Goal: Check status: Check status

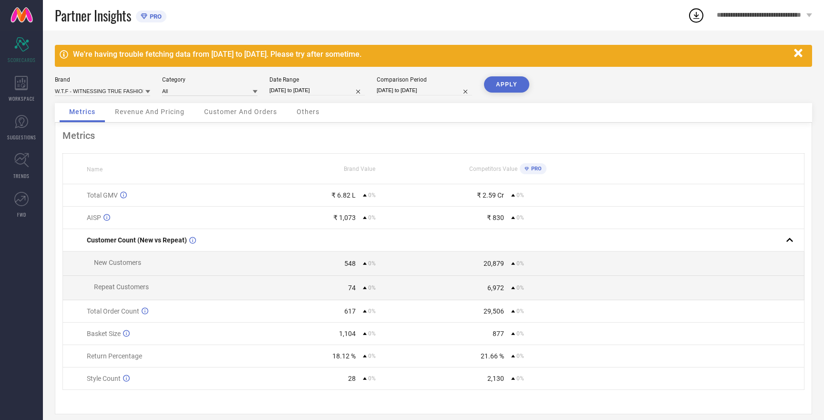
click at [292, 89] on input "[DATE] to [DATE]" at bounding box center [316, 90] width 95 height 10
select select "7"
select select "2025"
select select "8"
select select "2025"
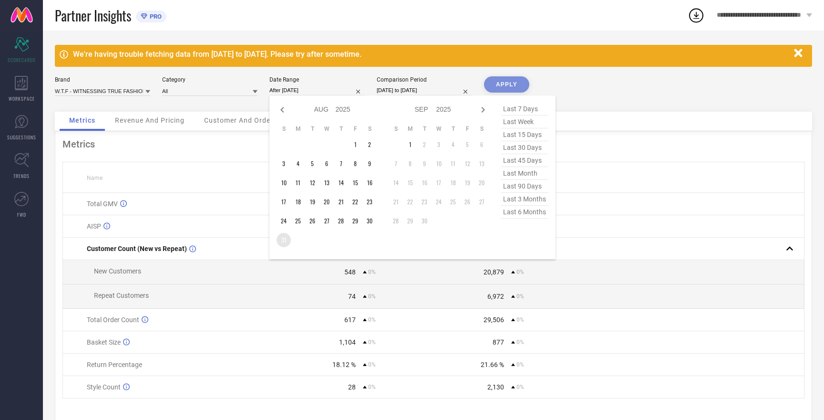
click at [283, 243] on td "31" at bounding box center [284, 240] width 14 height 14
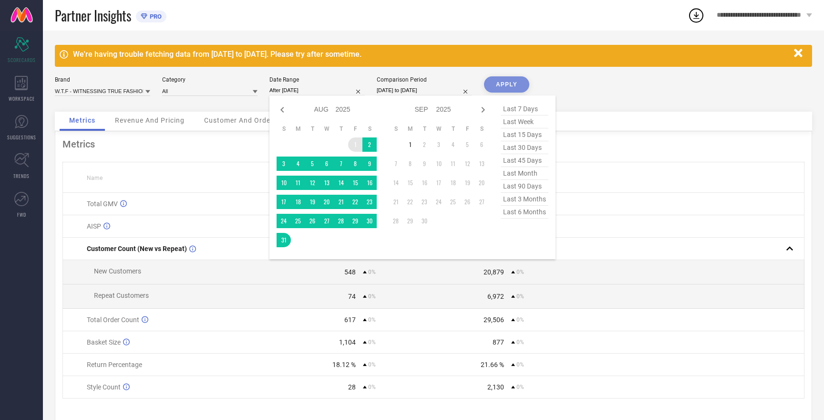
type input "[DATE] to [DATE]"
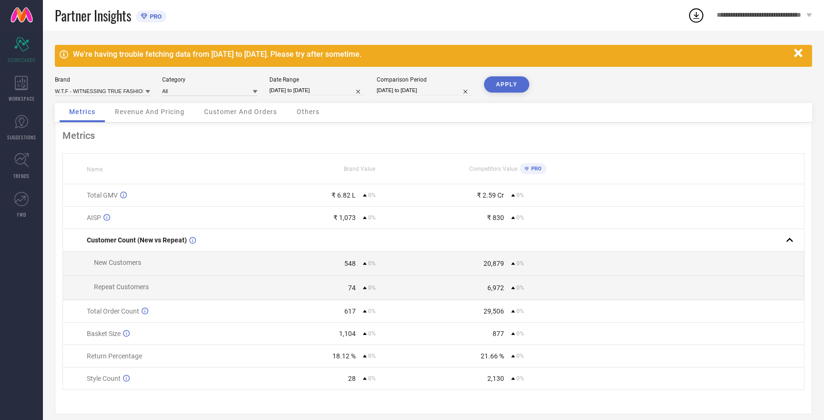
select select "7"
select select "2025"
select select "8"
select select "2025"
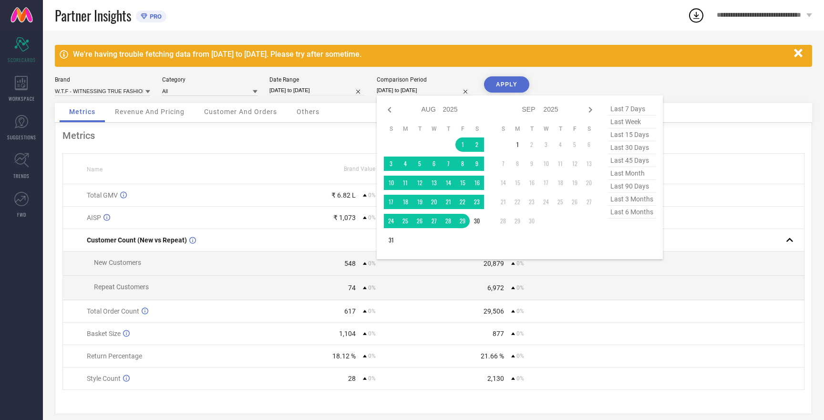
click at [409, 91] on input "[DATE] to [DATE]" at bounding box center [424, 90] width 95 height 10
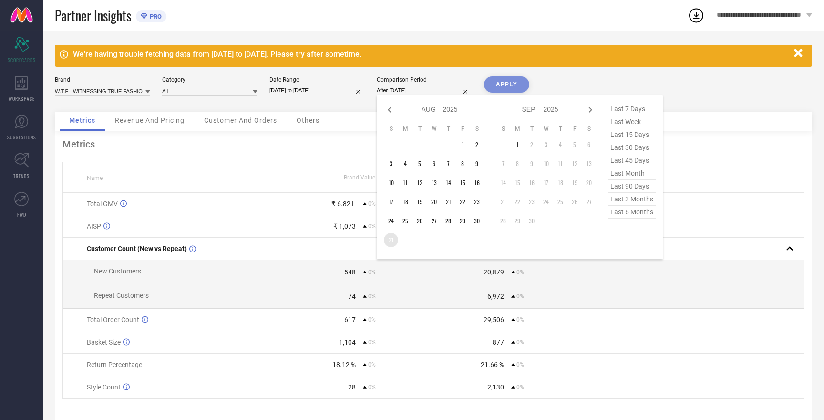
click at [392, 238] on td "31" at bounding box center [391, 240] width 14 height 14
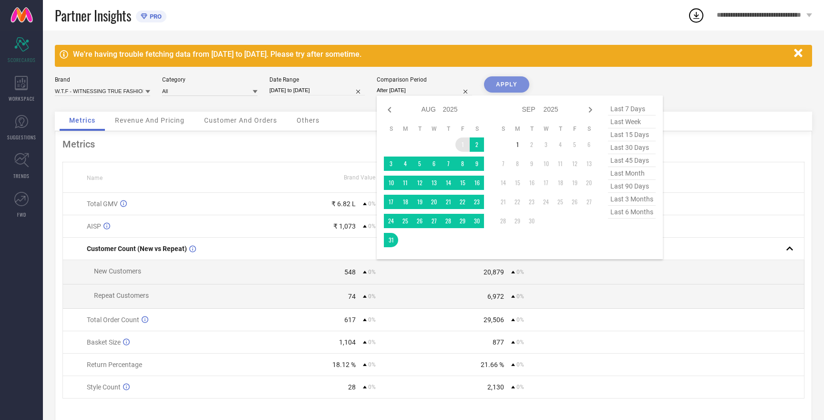
type input "[DATE] to [DATE]"
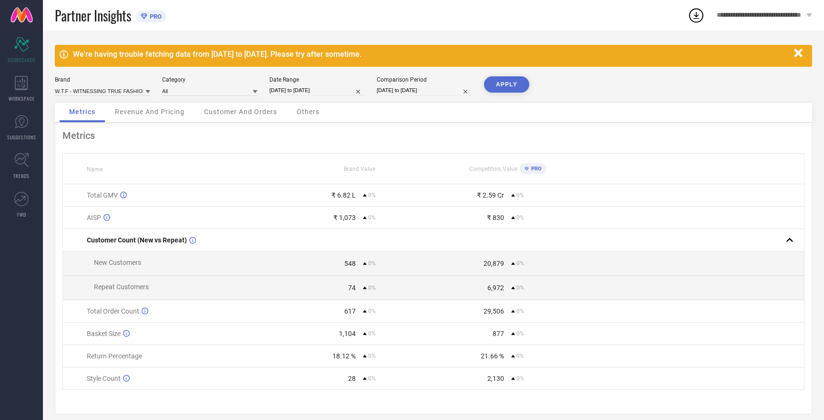
click at [510, 85] on button "APPLY" at bounding box center [506, 84] width 45 height 16
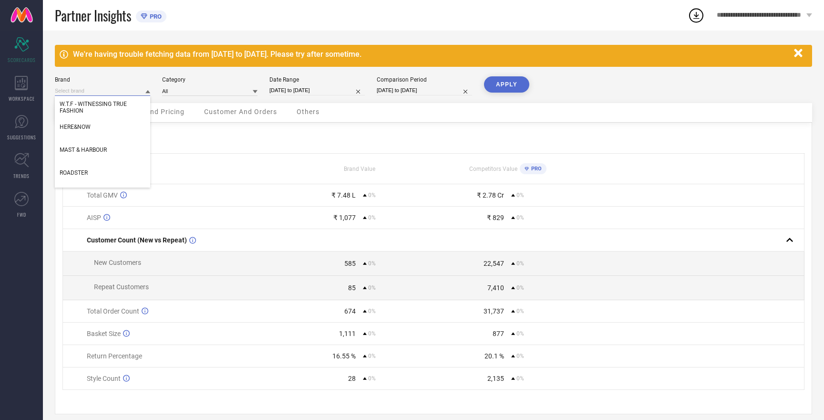
click at [116, 91] on input at bounding box center [102, 91] width 95 height 10
click at [100, 149] on span "MAST & HARBOUR" at bounding box center [83, 149] width 47 height 7
click at [100, 149] on div "Metrics Name Brand Value Competitors Value PRO Total GMV ₹ 7.48 L 0% ₹ 2.78 Cr …" at bounding box center [433, 268] width 757 height 291
type input "All"
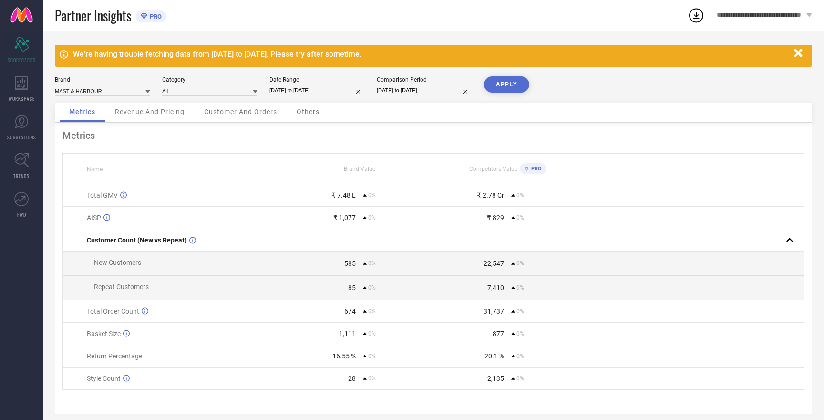
click at [514, 84] on button "APPLY" at bounding box center [506, 84] width 45 height 16
click at [99, 89] on input at bounding box center [102, 91] width 95 height 10
click at [88, 120] on span "HERE&NOW" at bounding box center [75, 120] width 31 height 7
type input "All"
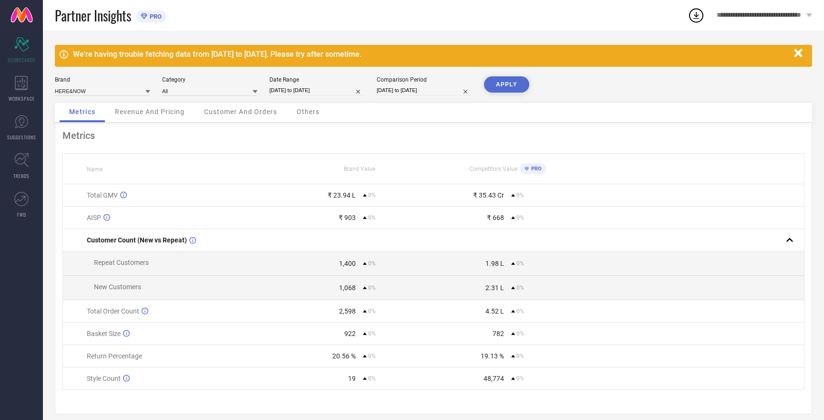
click at [516, 84] on button "APPLY" at bounding box center [506, 84] width 45 height 16
click at [79, 90] on input at bounding box center [102, 91] width 95 height 10
click at [85, 138] on span "ROADSTER" at bounding box center [74, 136] width 28 height 7
type input "All"
click at [502, 82] on button "APPLY" at bounding box center [506, 84] width 45 height 16
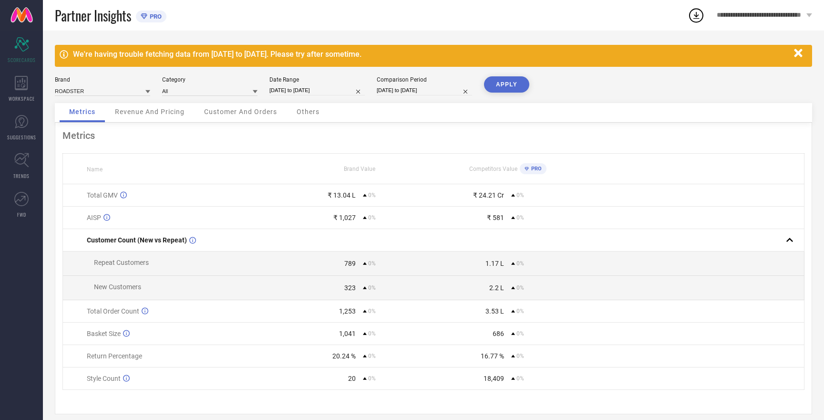
click at [302, 90] on input "[DATE] to [DATE]" at bounding box center [316, 90] width 95 height 10
select select "7"
select select "2025"
select select "8"
select select "2025"
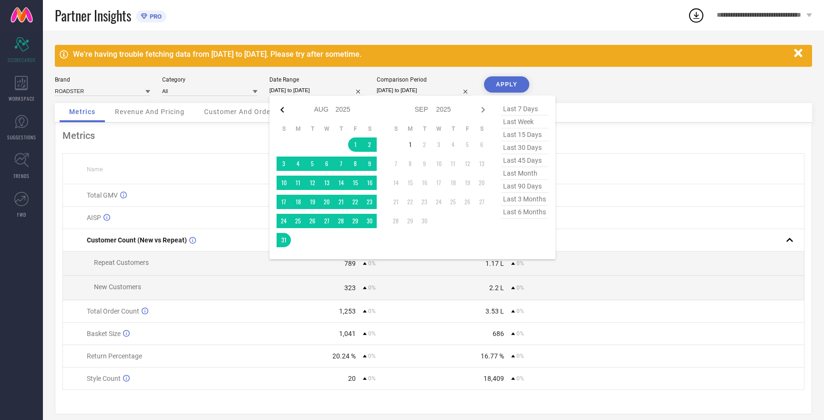
click at [282, 111] on icon at bounding box center [282, 109] width 11 height 11
select select "6"
select select "2025"
select select "7"
select select "2025"
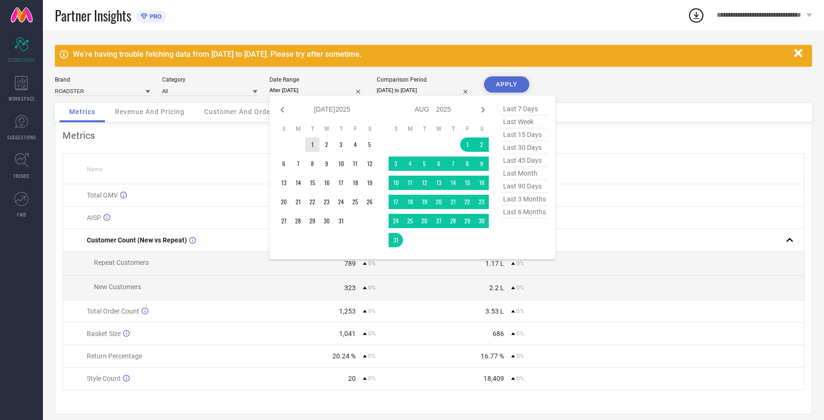
click at [312, 146] on td "1" at bounding box center [312, 144] width 14 height 14
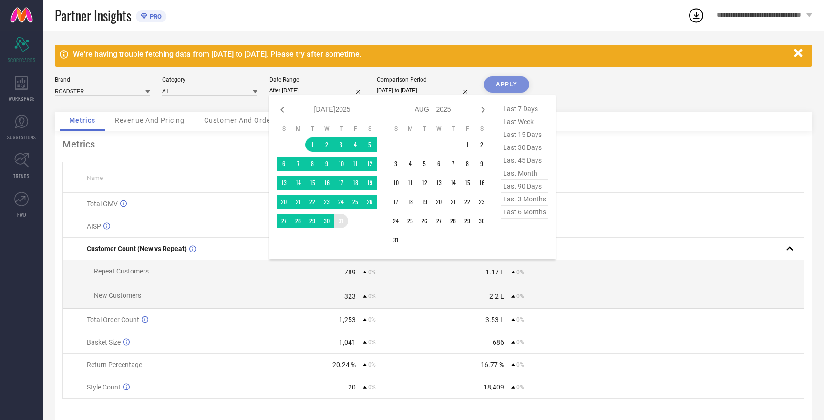
type input "[DATE] to [DATE]"
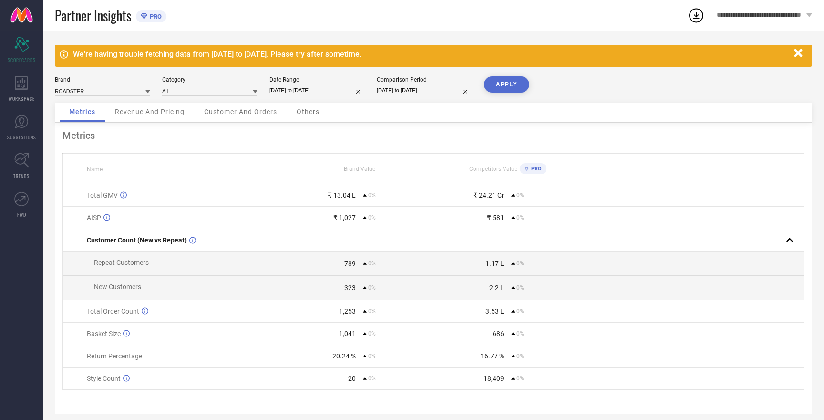
click at [407, 93] on input "[DATE] to [DATE]" at bounding box center [424, 90] width 95 height 10
select select "7"
select select "2025"
select select "8"
select select "2025"
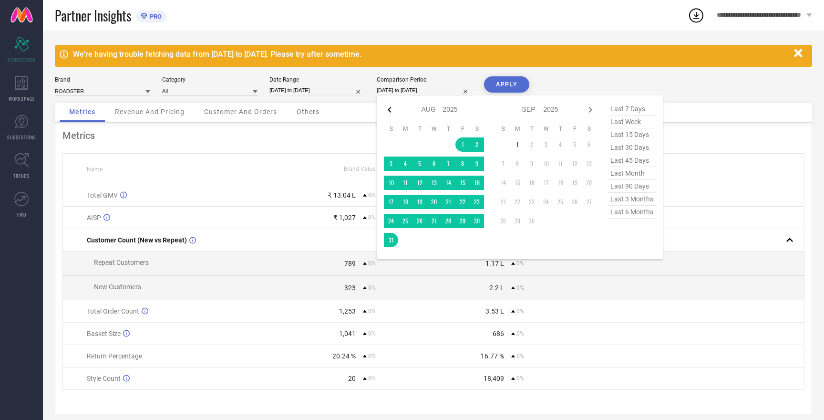
click at [389, 106] on icon at bounding box center [389, 109] width 11 height 11
select select "6"
select select "2025"
select select "7"
select select "2025"
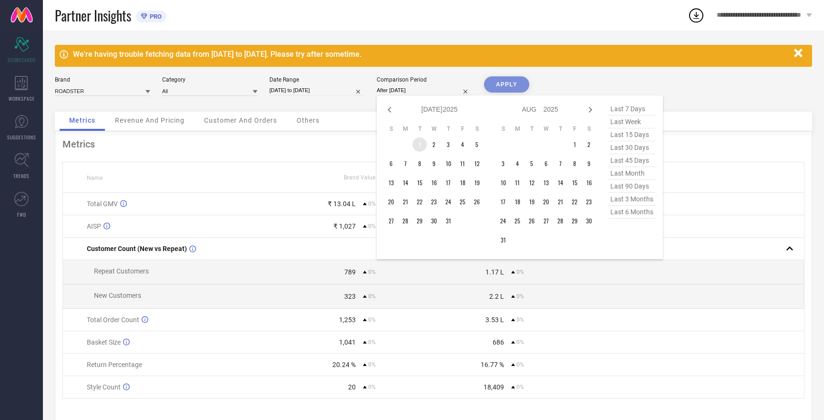
click at [421, 143] on td "1" at bounding box center [420, 144] width 14 height 14
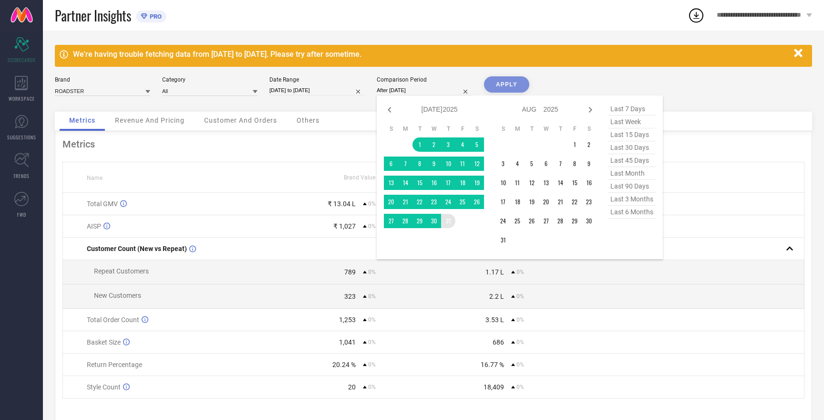
type input "[DATE] to [DATE]"
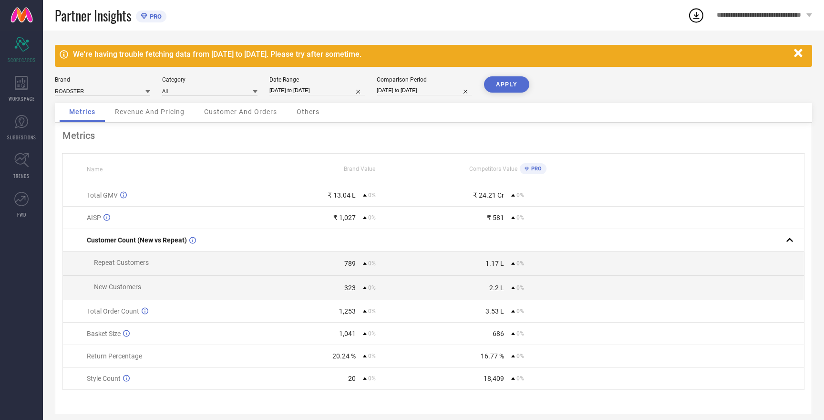
click at [506, 85] on button "APPLY" at bounding box center [506, 84] width 45 height 16
click at [505, 85] on button "APPLY" at bounding box center [506, 84] width 45 height 16
click at [501, 87] on button "APPLY" at bounding box center [506, 84] width 45 height 16
click at [82, 92] on input at bounding box center [102, 91] width 95 height 10
click at [89, 123] on span "HERE&NOW" at bounding box center [75, 120] width 31 height 7
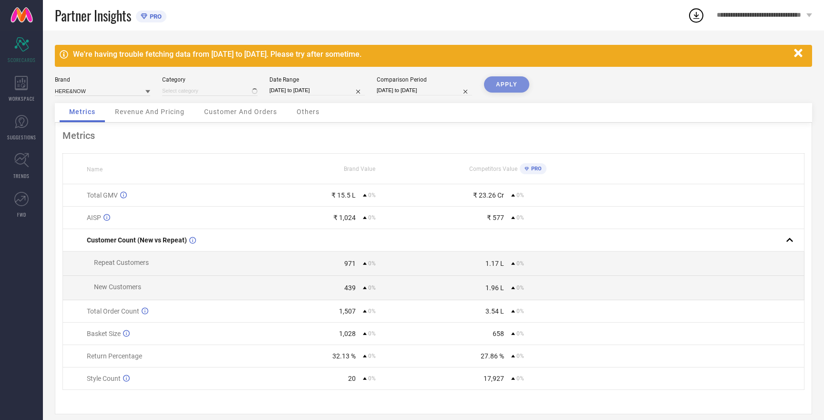
type input "All"
click at [496, 86] on button "APPLY" at bounding box center [506, 84] width 45 height 16
click at [97, 91] on input at bounding box center [102, 91] width 95 height 10
click at [94, 119] on span "MAST & HARBOUR" at bounding box center [83, 120] width 47 height 7
type input "All"
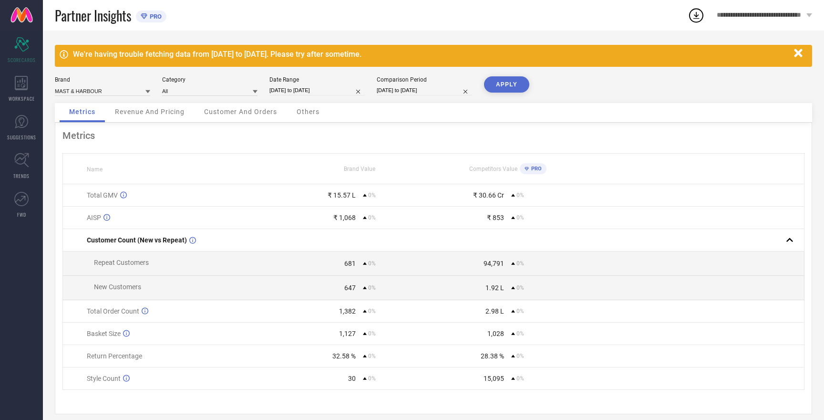
click at [504, 84] on button "APPLY" at bounding box center [506, 84] width 45 height 16
drag, startPoint x: 336, startPoint y: 358, endPoint x: 366, endPoint y: 357, distance: 29.6
click at [366, 357] on div "38.3 % 0%" at bounding box center [359, 356] width 147 height 8
click at [108, 92] on input at bounding box center [102, 91] width 95 height 10
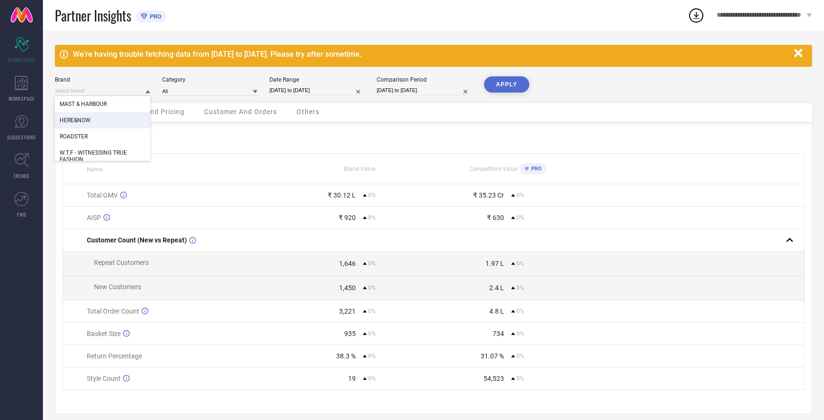
click at [89, 116] on div "HERE&NOW" at bounding box center [102, 120] width 95 height 16
type input "All"
click at [501, 82] on button "APPLY" at bounding box center [506, 84] width 45 height 16
click at [94, 91] on input at bounding box center [102, 91] width 95 height 10
click at [95, 124] on div "MAST & HARBOUR" at bounding box center [102, 120] width 95 height 16
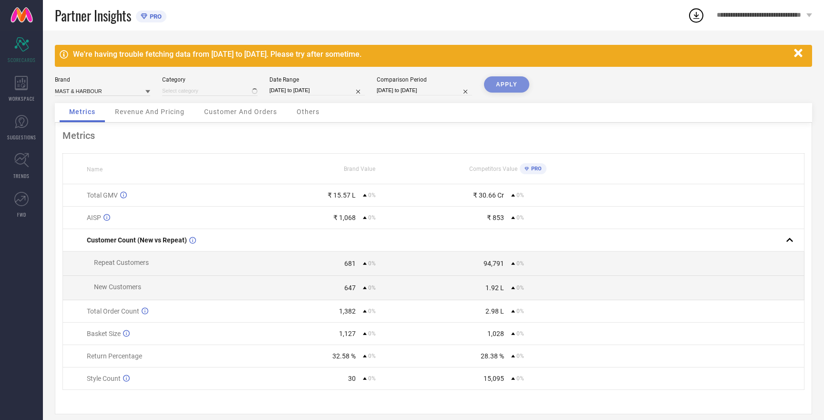
type input "All"
click at [503, 89] on button "APPLY" at bounding box center [506, 84] width 45 height 16
click at [112, 90] on input at bounding box center [102, 91] width 95 height 10
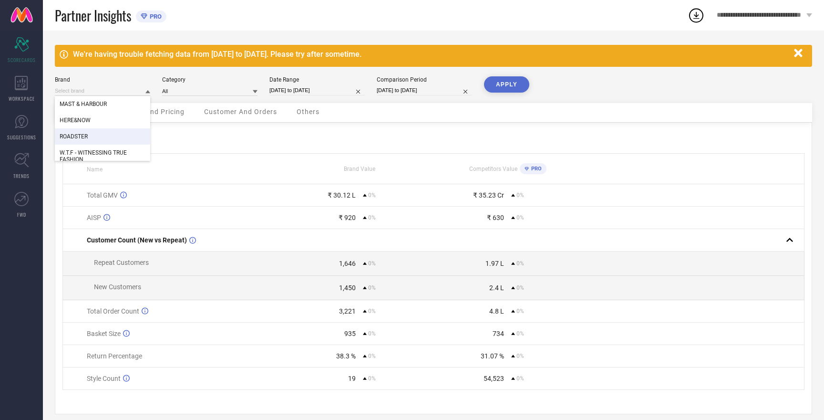
click at [84, 139] on span "ROADSTER" at bounding box center [74, 136] width 28 height 7
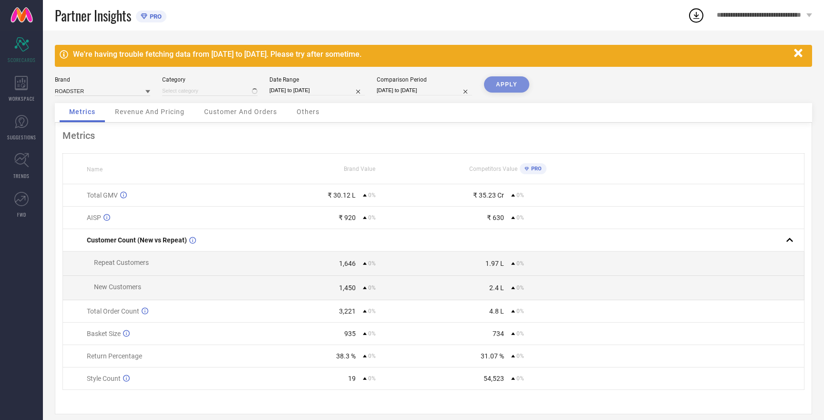
type input "All"
click at [500, 83] on button "APPLY" at bounding box center [506, 84] width 45 height 16
click at [98, 90] on input at bounding box center [102, 91] width 95 height 10
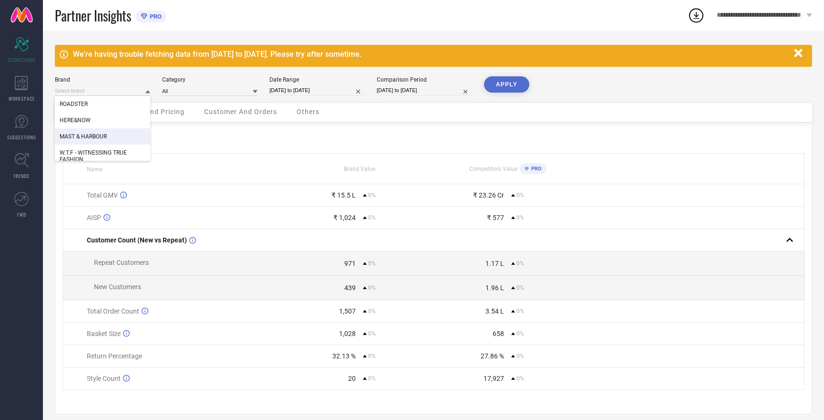
click at [100, 137] on span "MAST & HARBOUR" at bounding box center [83, 136] width 47 height 7
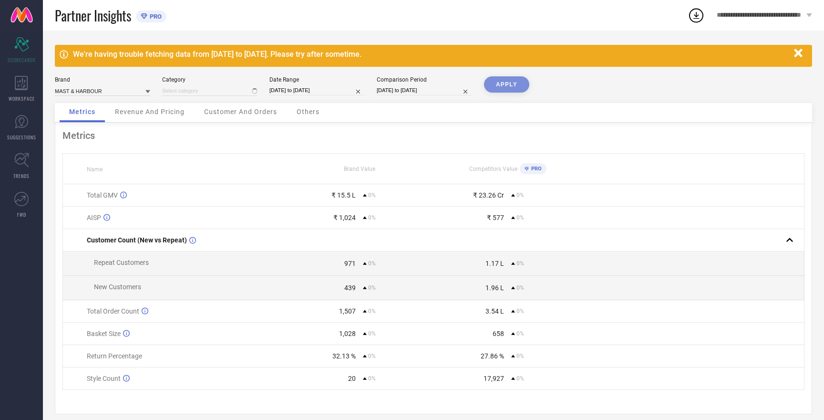
type input "All"
click at [502, 86] on button "APPLY" at bounding box center [506, 84] width 45 height 16
click at [112, 90] on input at bounding box center [102, 91] width 95 height 10
click at [112, 149] on div "W.T.F - WITNESSING TRUE FASHION" at bounding box center [102, 156] width 95 height 23
type input "All"
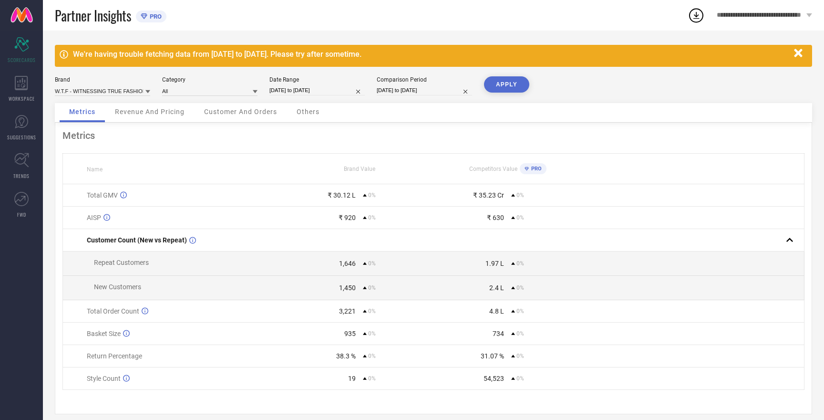
click at [493, 86] on button "APPLY" at bounding box center [506, 84] width 45 height 16
click at [117, 89] on input at bounding box center [102, 91] width 95 height 10
click at [93, 131] on div "HERE&NOW" at bounding box center [102, 127] width 95 height 16
type input "All"
click at [506, 83] on button "APPLY" at bounding box center [506, 84] width 45 height 16
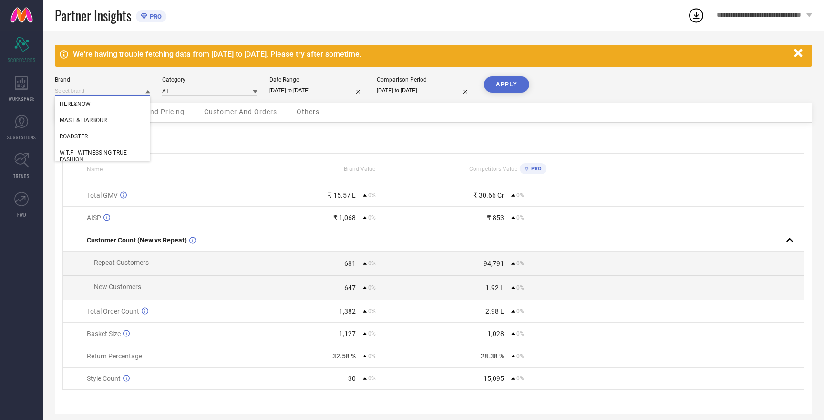
click at [118, 91] on input at bounding box center [102, 91] width 95 height 10
click at [101, 122] on span "MAST & HARBOUR" at bounding box center [83, 120] width 47 height 7
type input "All"
click at [507, 80] on button "APPLY" at bounding box center [506, 84] width 45 height 16
